Goal: Task Accomplishment & Management: Complete application form

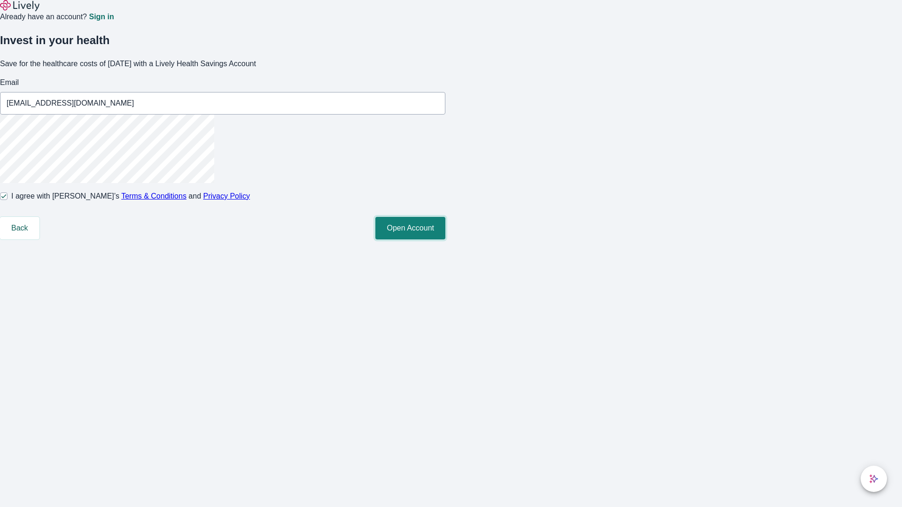
click at [445, 239] on button "Open Account" at bounding box center [410, 228] width 70 height 23
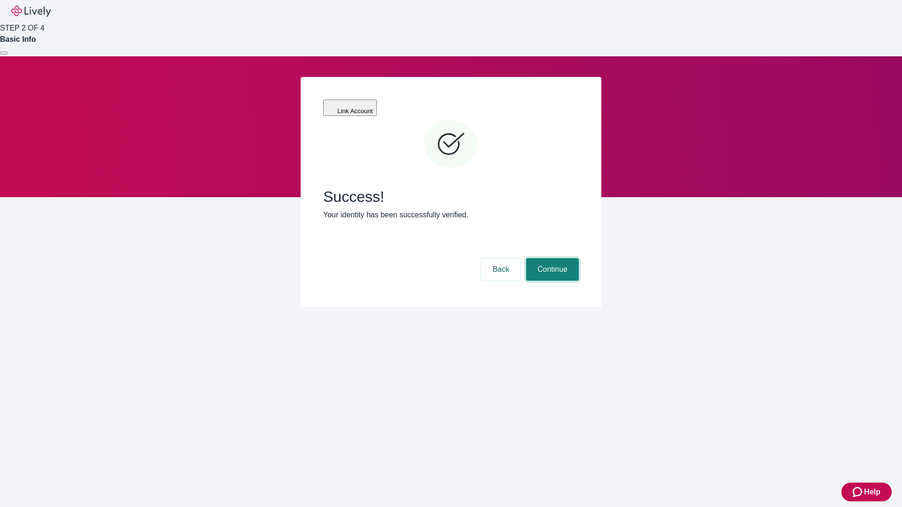
click at [551, 258] on button "Continue" at bounding box center [552, 269] width 53 height 23
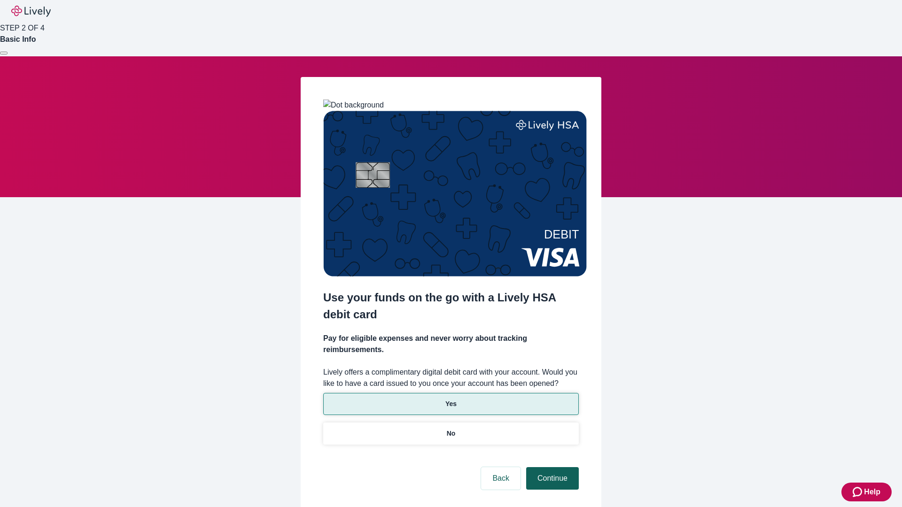
click at [450, 399] on p "Yes" at bounding box center [450, 404] width 11 height 10
click at [551, 467] on button "Continue" at bounding box center [552, 478] width 53 height 23
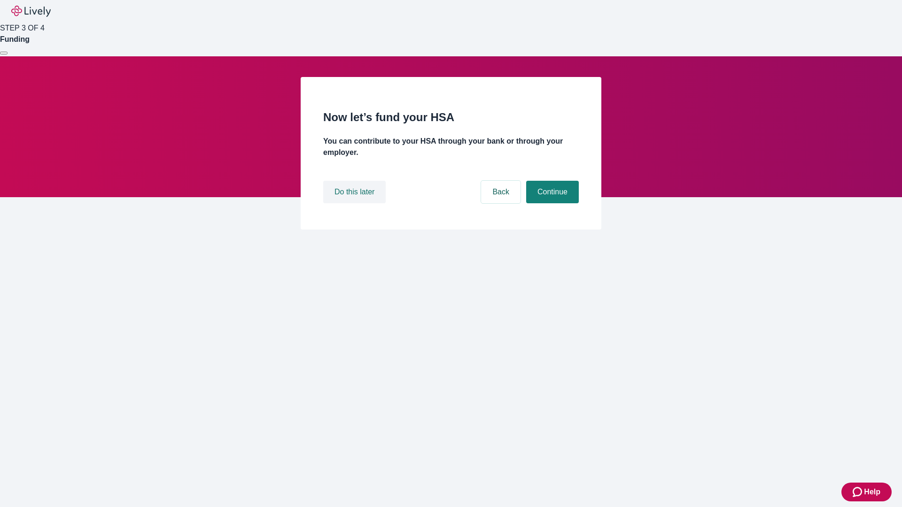
click at [355, 203] on button "Do this later" at bounding box center [354, 192] width 62 height 23
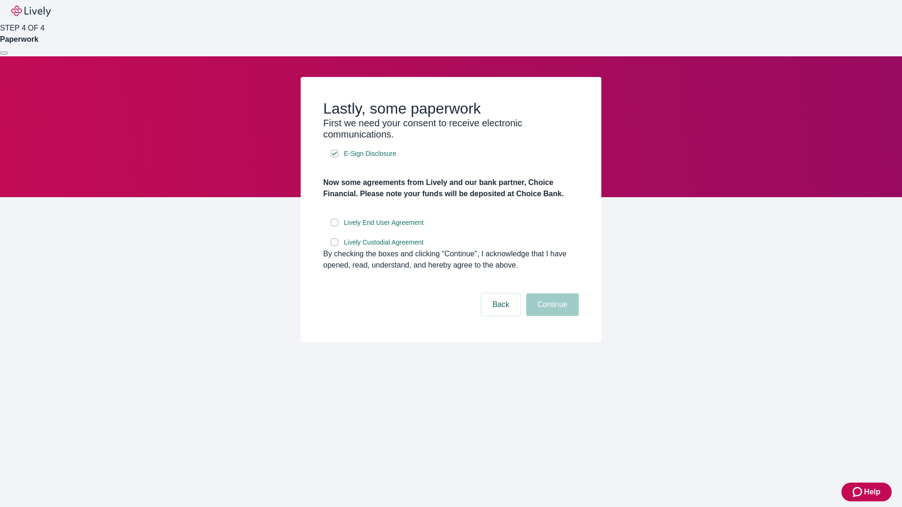
click at [334, 226] on input "Lively End User Agreement" at bounding box center [335, 223] width 8 height 8
checkbox input "true"
click at [334, 246] on input "Lively Custodial Agreement" at bounding box center [335, 243] width 8 height 8
checkbox input "true"
click at [551, 316] on button "Continue" at bounding box center [552, 304] width 53 height 23
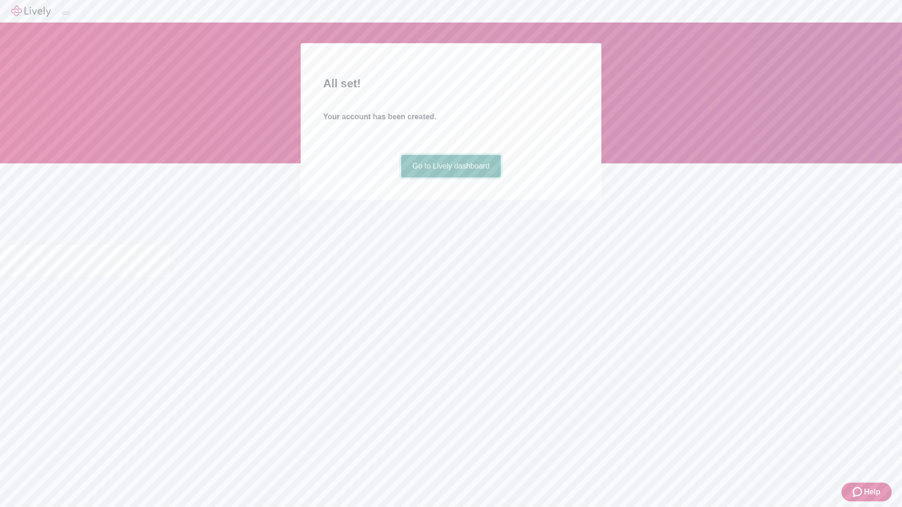
click at [450, 177] on link "Go to Lively dashboard" at bounding box center [451, 166] width 100 height 23
